Goal: Task Accomplishment & Management: Manage account settings

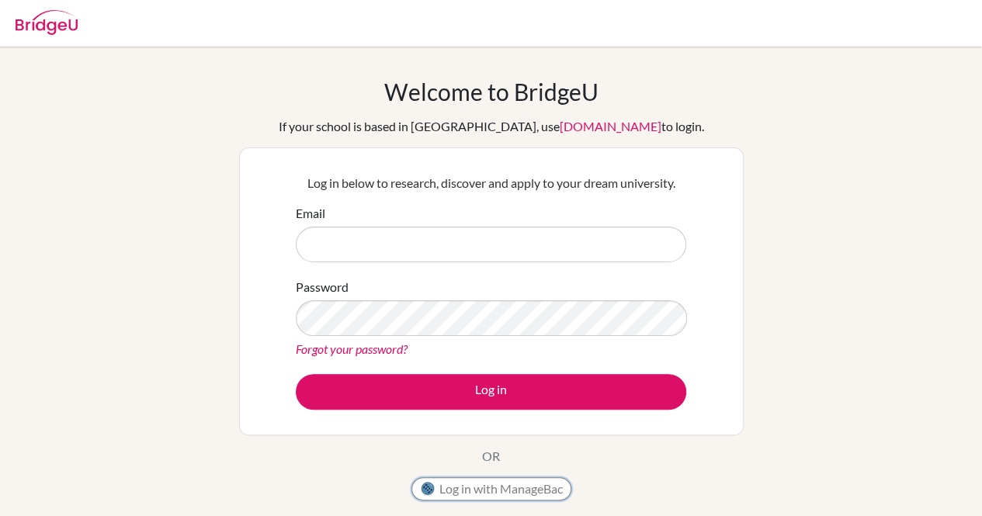
click at [515, 488] on button "Log in with ManageBac" at bounding box center [491, 488] width 160 height 23
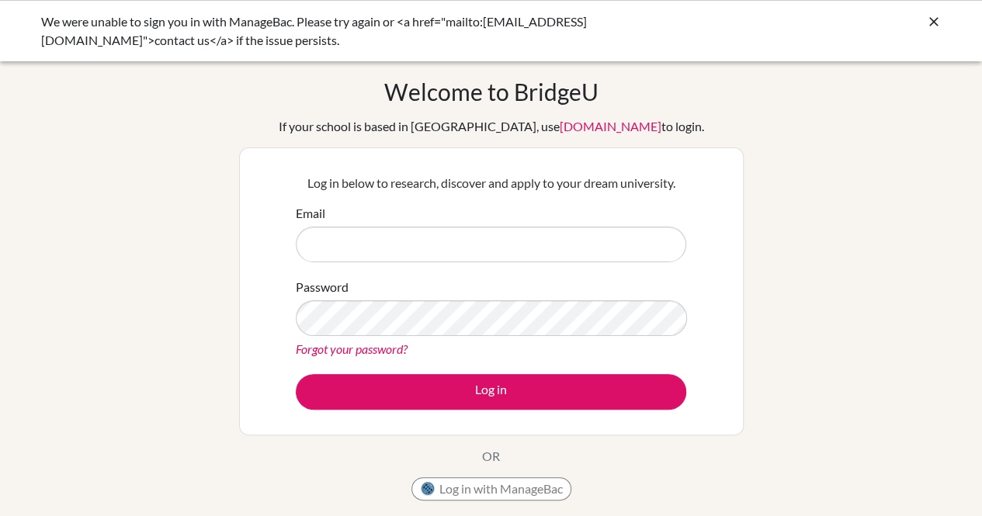
click at [503, 241] on input "Email" at bounding box center [491, 245] width 390 height 36
click at [480, 249] on input "Email" at bounding box center [491, 245] width 390 height 36
type input "rramachandran@students.cesegypt.com"
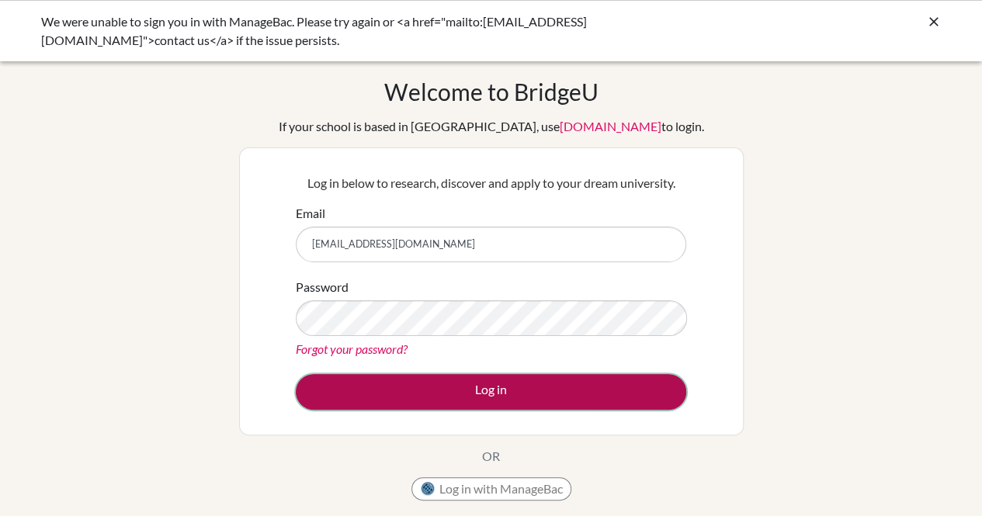
click at [505, 387] on button "Log in" at bounding box center [491, 392] width 390 height 36
